Goal: Task Accomplishment & Management: Manage account settings

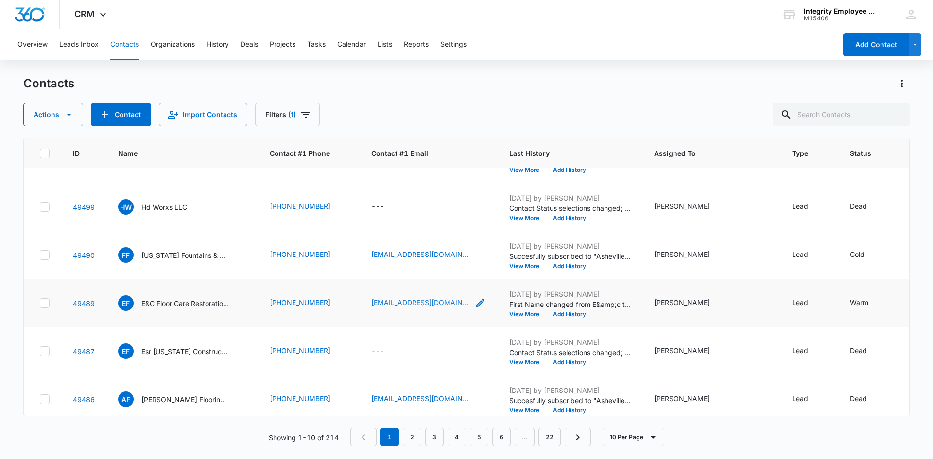
scroll to position [241, 0]
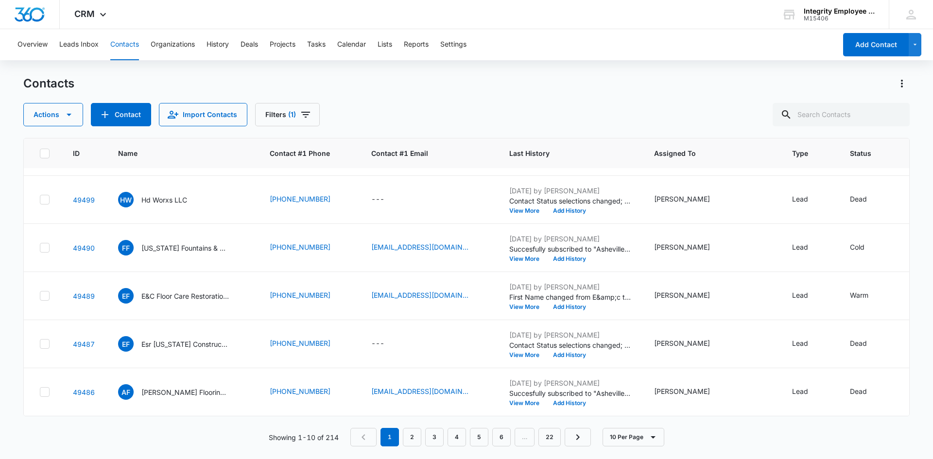
click at [402, 440] on nav "1 2 3 4 5 6 … 22" at bounding box center [470, 437] width 241 height 18
click at [405, 441] on link "2" at bounding box center [412, 437] width 18 height 18
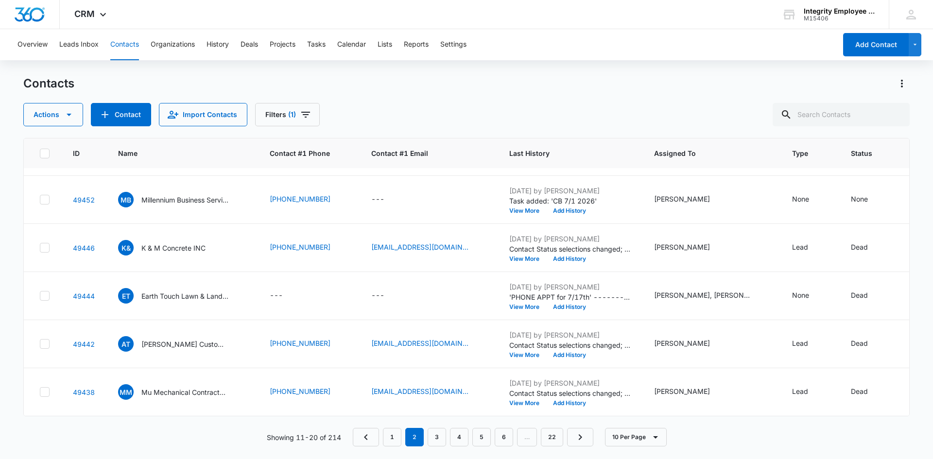
scroll to position [0, 0]
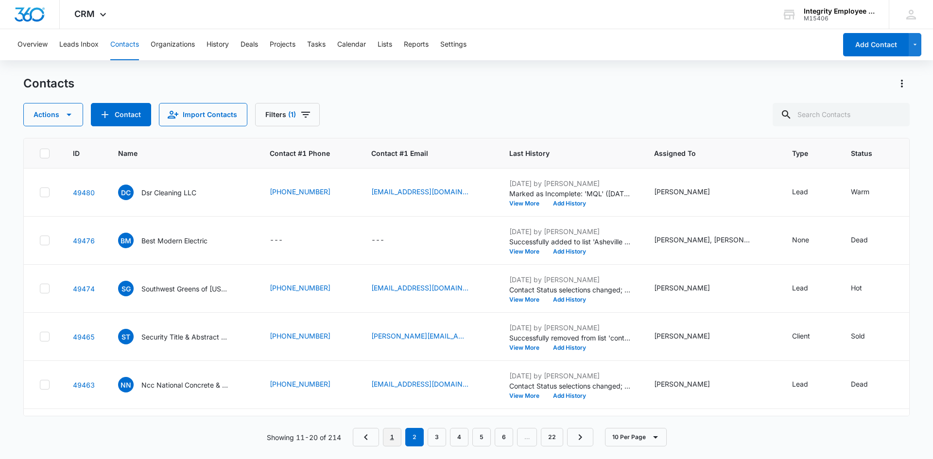
click at [397, 434] on link "1" at bounding box center [392, 437] width 18 height 18
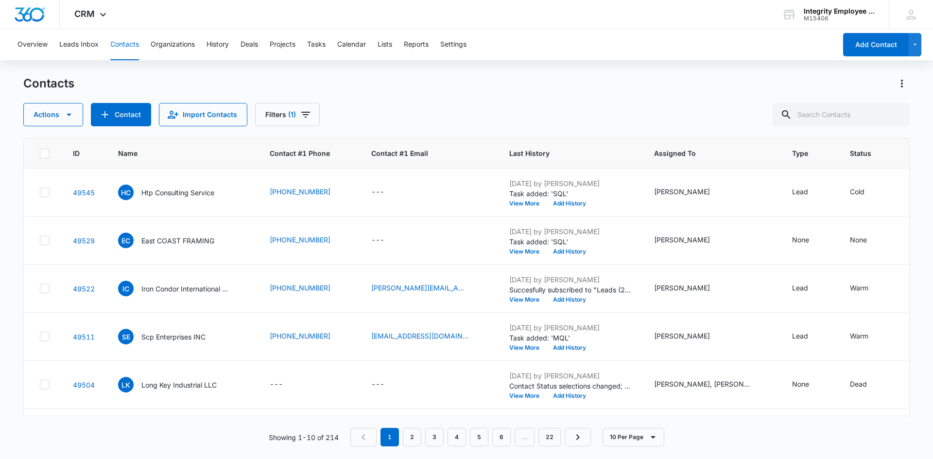
click at [306, 46] on div "Overview Leads Inbox Contacts Organizations History Deals Projects Tasks Calend…" at bounding box center [424, 44] width 825 height 31
click at [313, 51] on button "Tasks" at bounding box center [316, 44] width 18 height 31
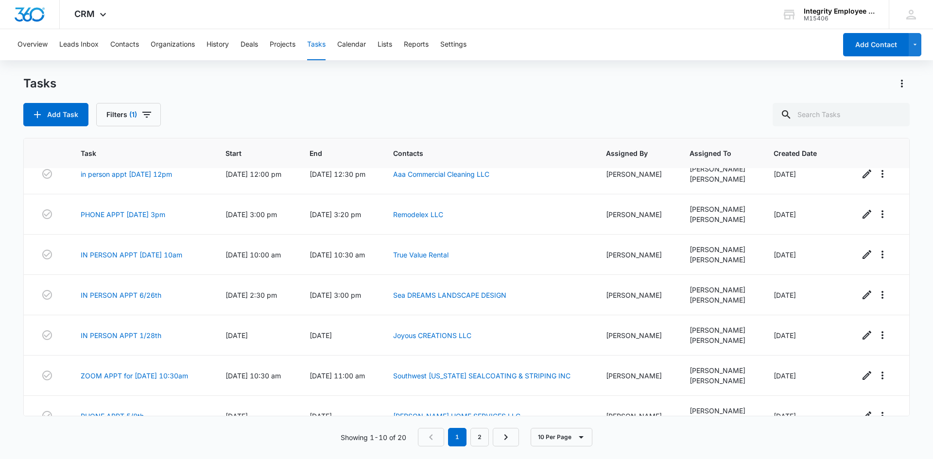
scroll to position [142, 0]
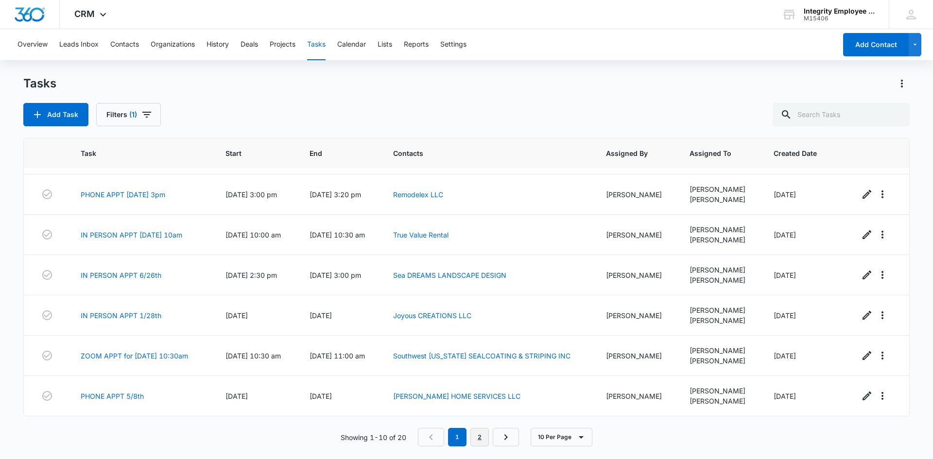
click at [482, 439] on link "2" at bounding box center [480, 437] width 18 height 18
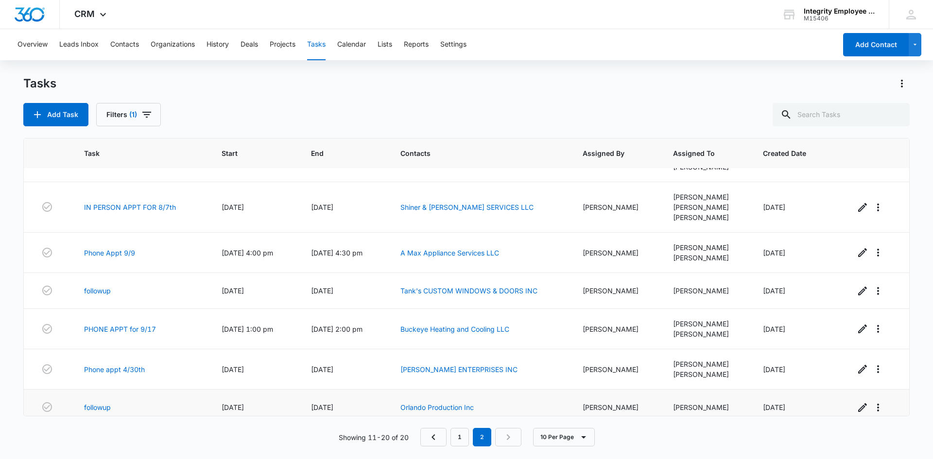
scroll to position [157, 0]
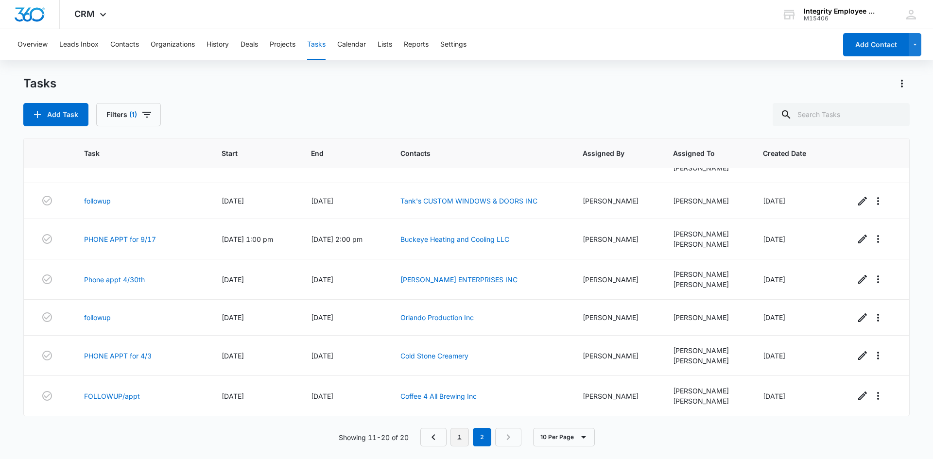
click at [459, 437] on link "1" at bounding box center [460, 437] width 18 height 18
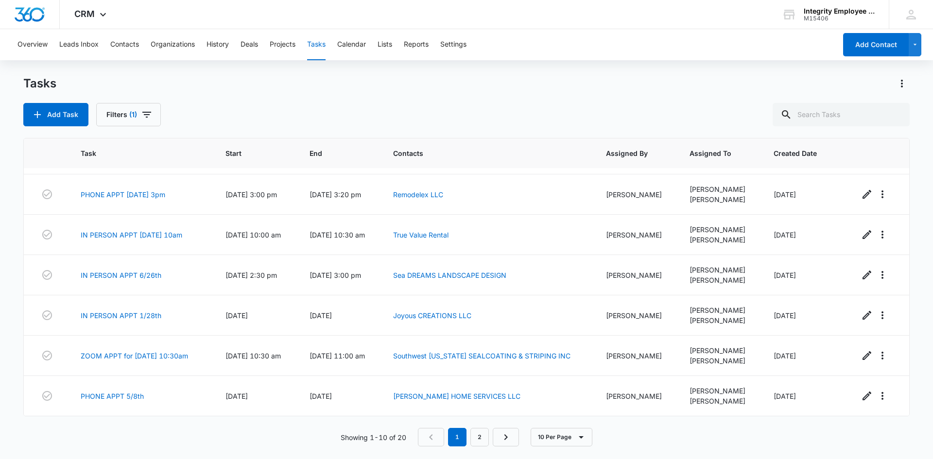
scroll to position [142, 0]
click at [124, 45] on button "Contacts" at bounding box center [124, 44] width 29 height 31
